Goal: Transaction & Acquisition: Purchase product/service

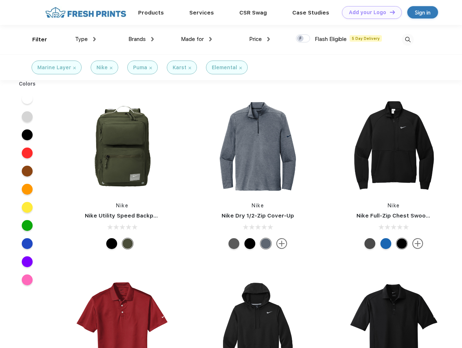
click at [369, 12] on link "Add your Logo Design Tool" at bounding box center [372, 12] width 60 height 13
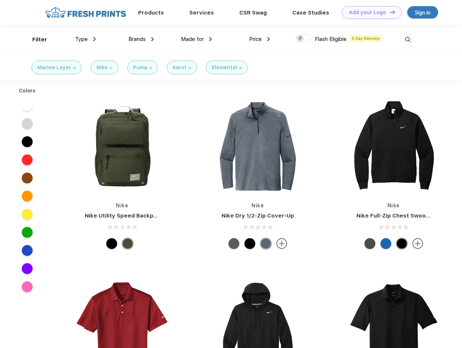
click at [0, 0] on div "Design Tool" at bounding box center [0, 0] width 0 height 0
click at [389, 12] on link "Add your Logo Design Tool" at bounding box center [372, 12] width 60 height 13
click at [35, 40] on div "Filter" at bounding box center [39, 40] width 15 height 8
click at [86, 39] on span "Type" at bounding box center [81, 39] width 13 height 7
click at [141, 39] on span "Brands" at bounding box center [136, 39] width 17 height 7
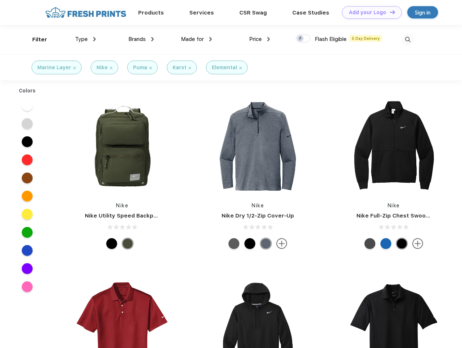
click at [196, 39] on span "Made for" at bounding box center [192, 39] width 23 height 7
click at [260, 39] on span "Price" at bounding box center [255, 39] width 13 height 7
click at [303, 39] on div at bounding box center [303, 38] width 14 height 8
click at [300, 39] on input "checkbox" at bounding box center [298, 36] width 5 height 5
click at [407, 40] on img at bounding box center [408, 40] width 12 height 12
